Goal: Entertainment & Leisure: Consume media (video, audio)

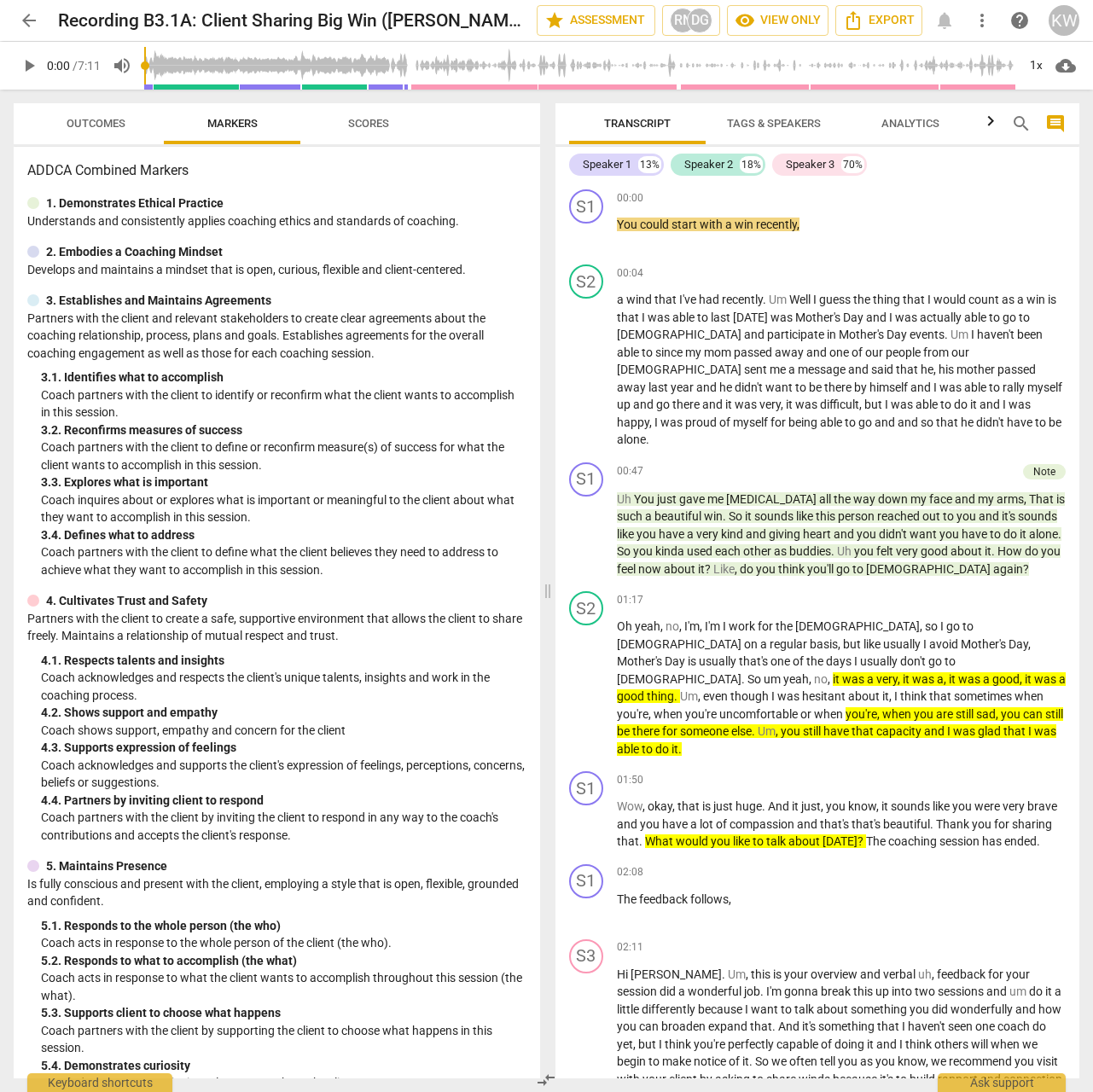
scroll to position [36, 0]
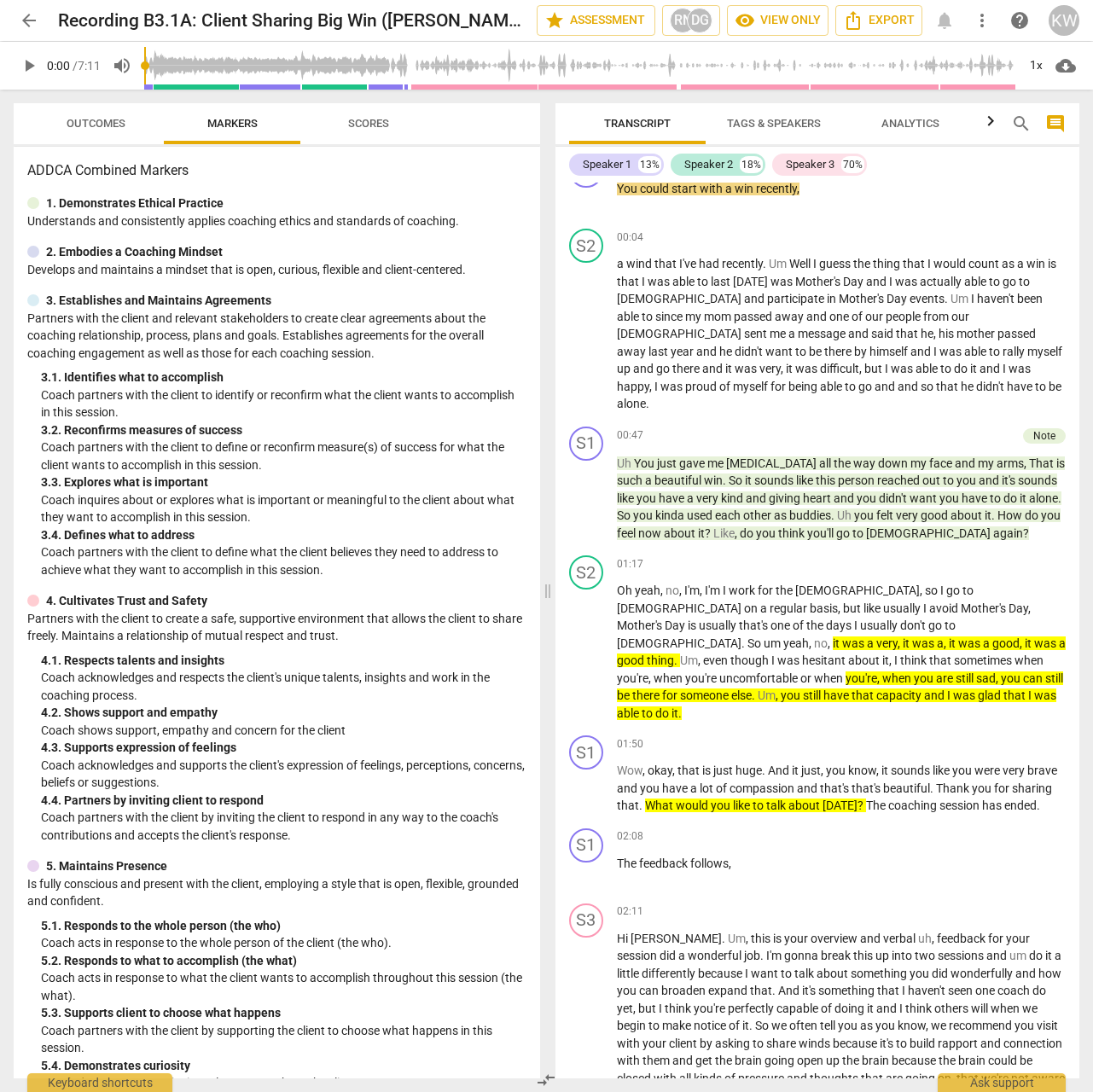
click at [28, 62] on span "play_arrow" at bounding box center [29, 66] width 21 height 21
type input "4"
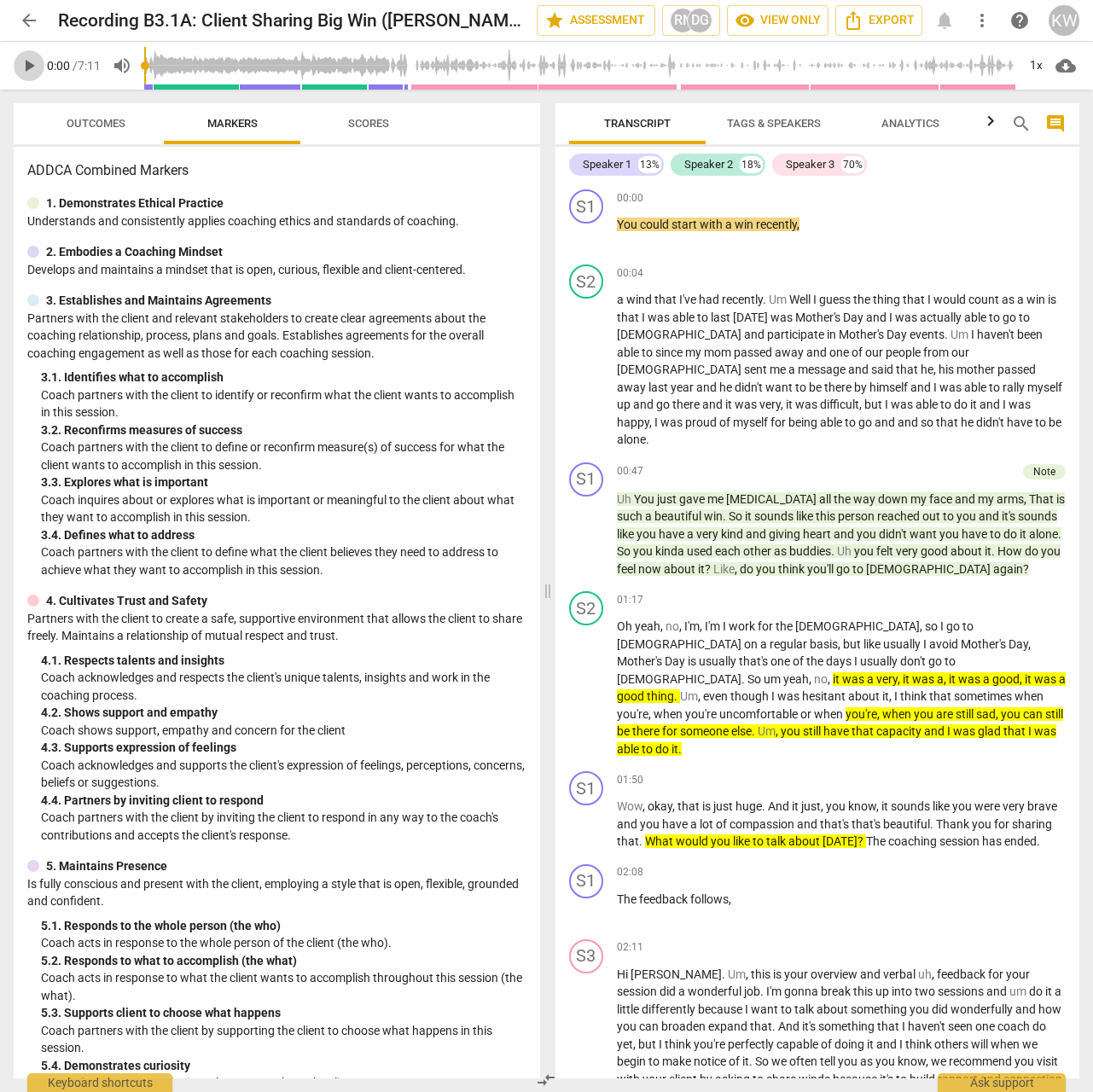
click at [34, 63] on span "play_arrow" at bounding box center [29, 66] width 21 height 21
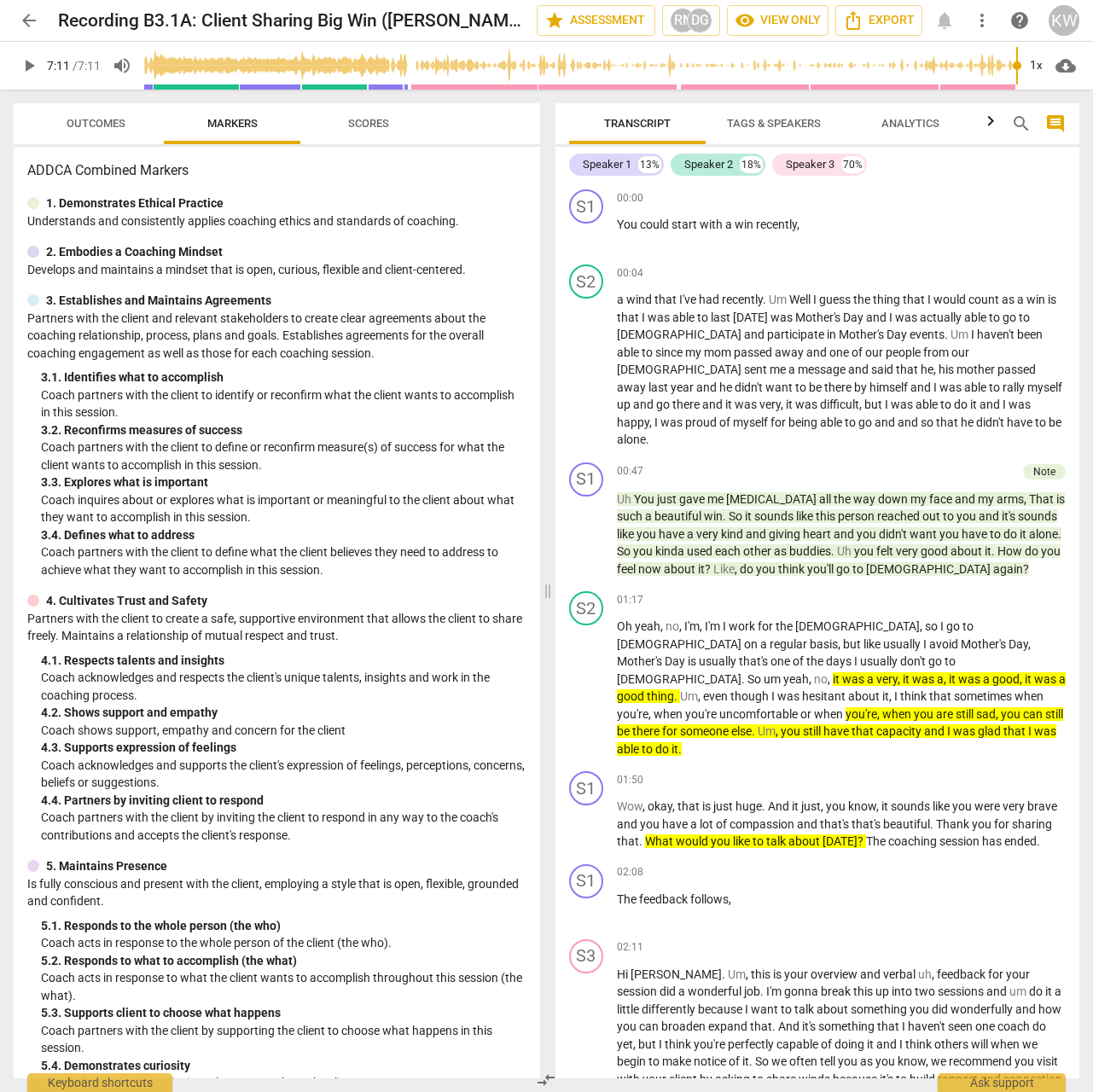
type input "431"
